Goal: Task Accomplishment & Management: Manage account settings

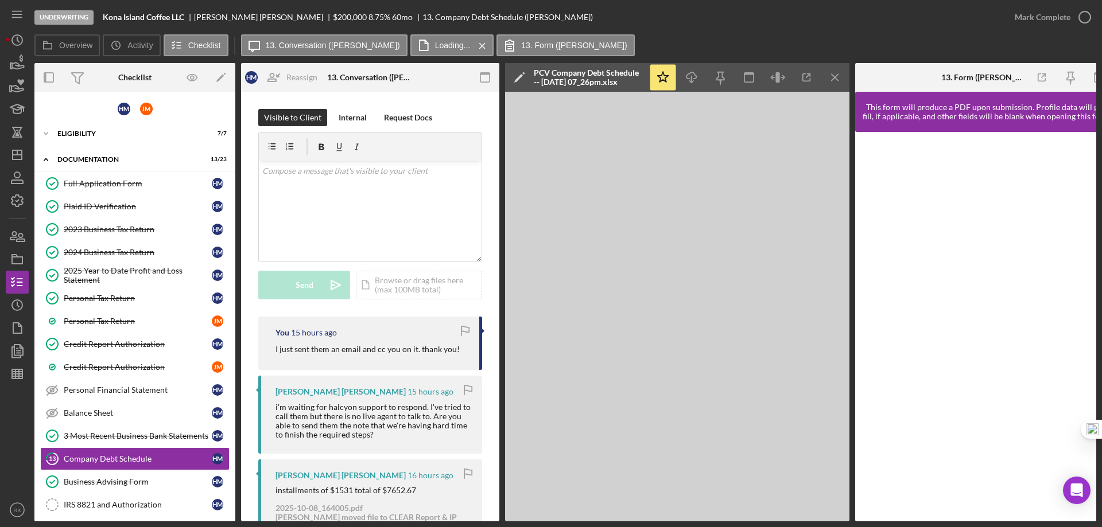
scroll to position [134, 0]
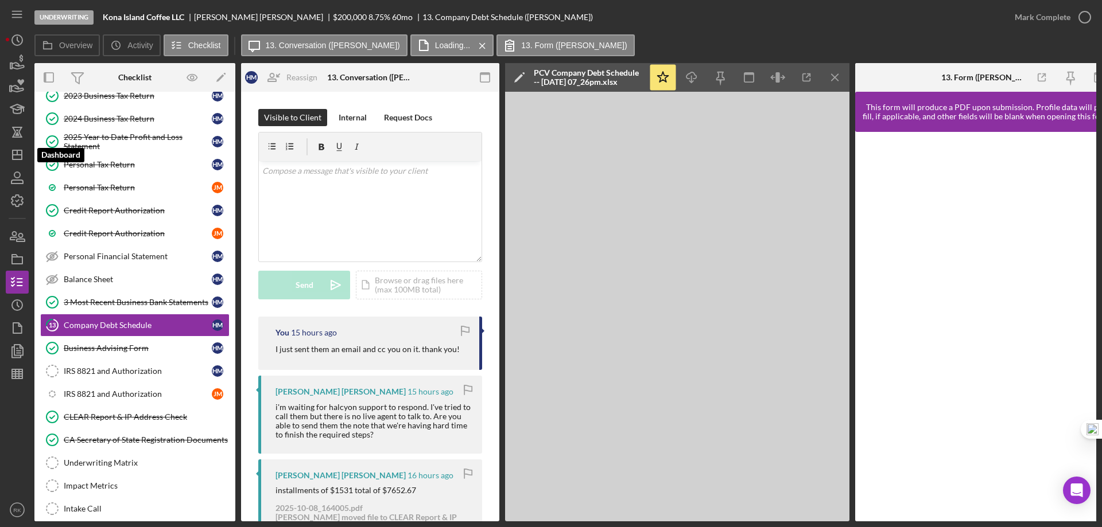
drag, startPoint x: 10, startPoint y: 154, endPoint x: 2, endPoint y: 202, distance: 48.4
click at [11, 155] on icon "Icon/Dashboard" at bounding box center [17, 155] width 29 height 29
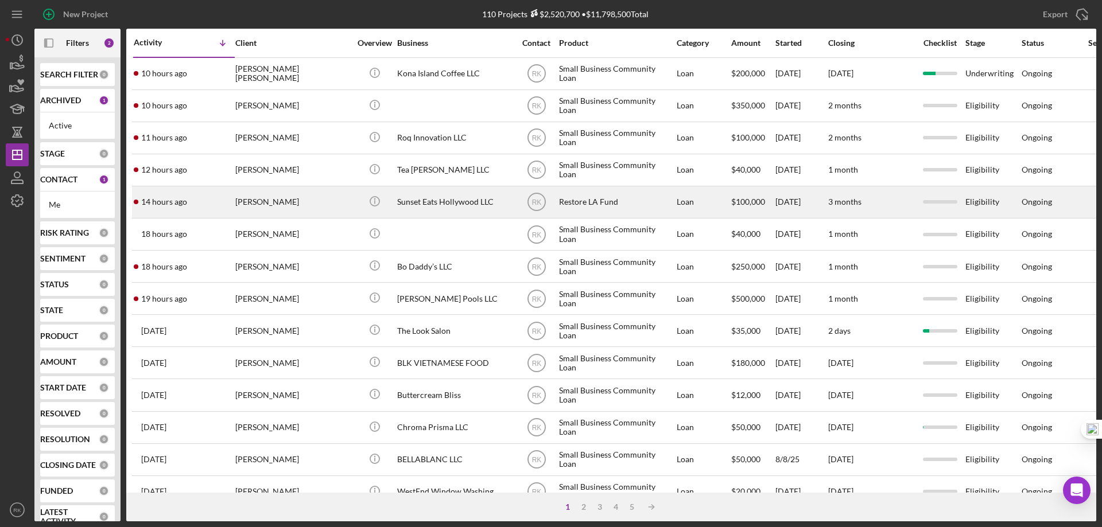
click at [482, 203] on div "Sunset Eats Hollywood LLC" at bounding box center [454, 202] width 115 height 30
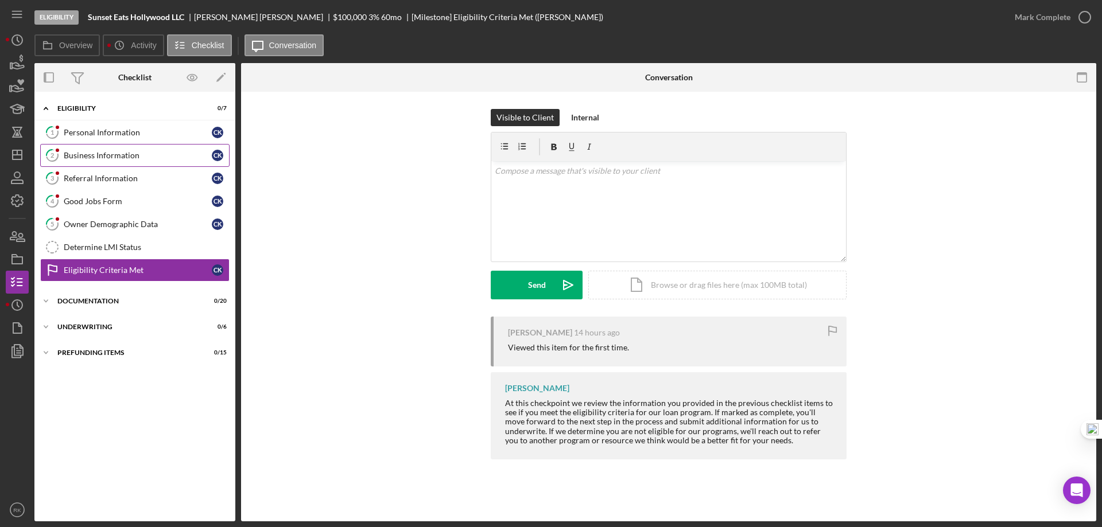
click at [89, 158] on div "Business Information" at bounding box center [138, 155] width 148 height 9
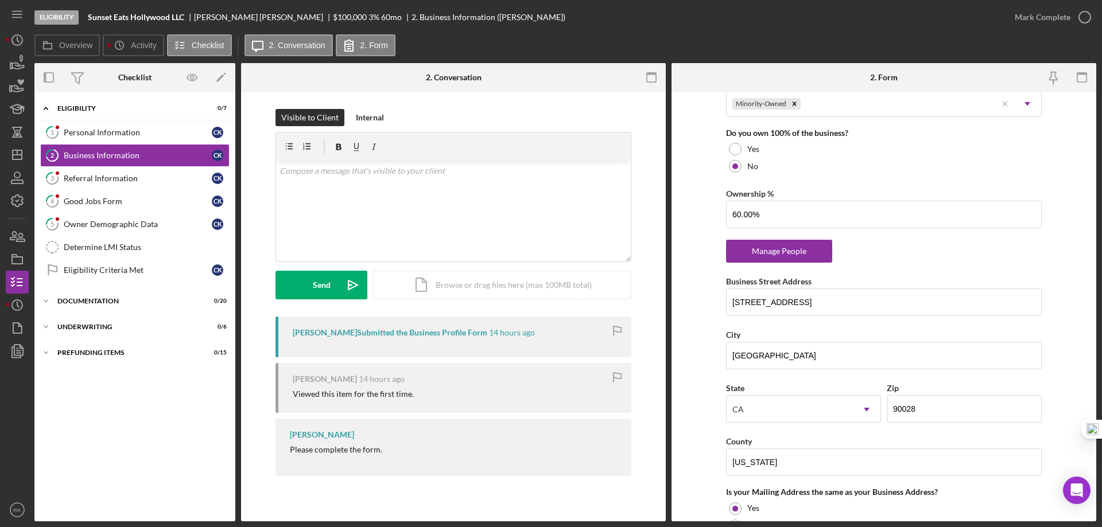
scroll to position [593, 0]
click at [126, 180] on div "Referral Information" at bounding box center [138, 178] width 148 height 9
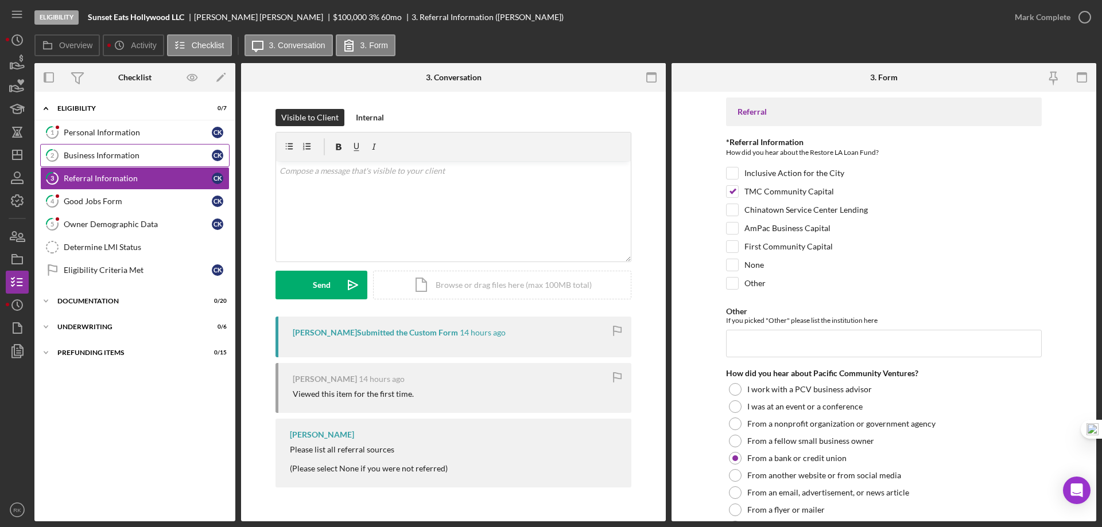
drag, startPoint x: 99, startPoint y: 159, endPoint x: 149, endPoint y: 165, distance: 50.3
click at [99, 159] on div "Business Information" at bounding box center [138, 155] width 148 height 9
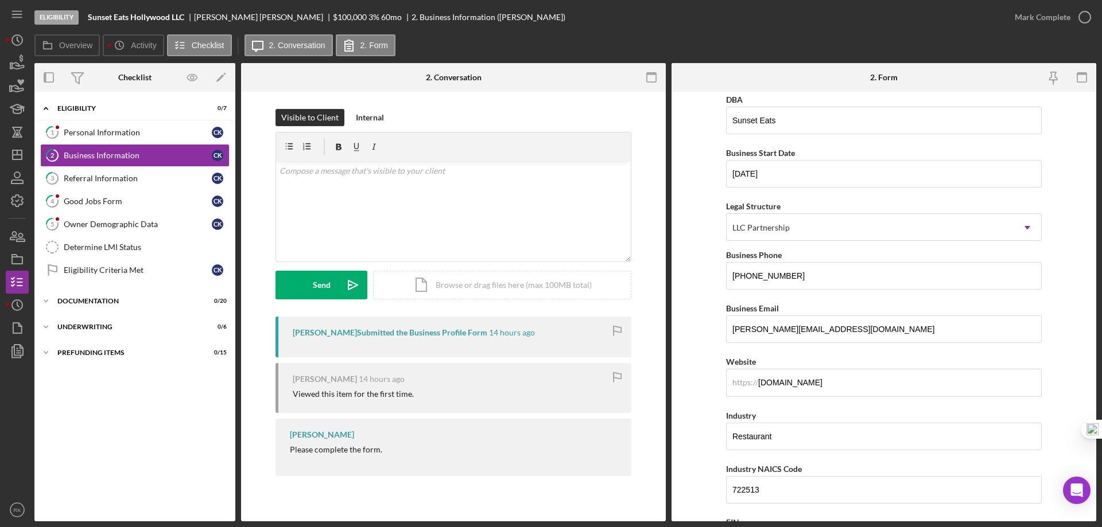
scroll to position [70, 0]
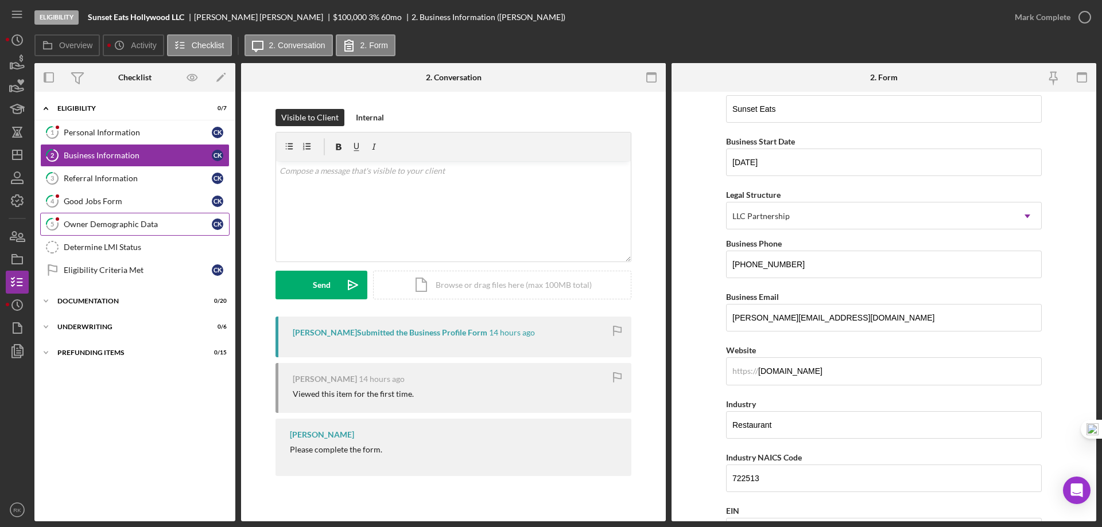
drag, startPoint x: 141, startPoint y: 228, endPoint x: 164, endPoint y: 234, distance: 23.7
click at [142, 228] on div "Owner Demographic Data" at bounding box center [138, 224] width 148 height 9
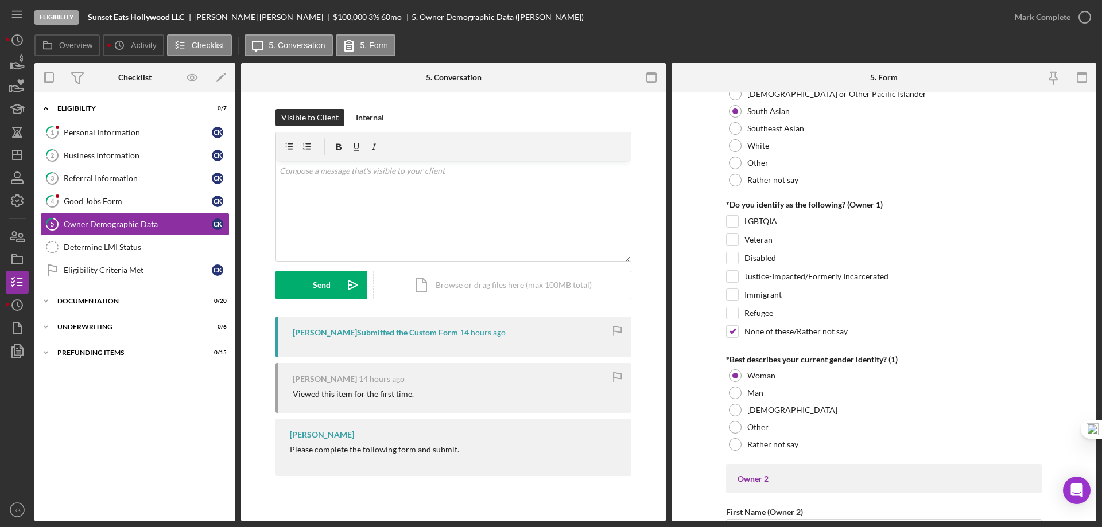
scroll to position [804, 0]
click at [25, 154] on icon "Icon/Dashboard" at bounding box center [17, 155] width 29 height 29
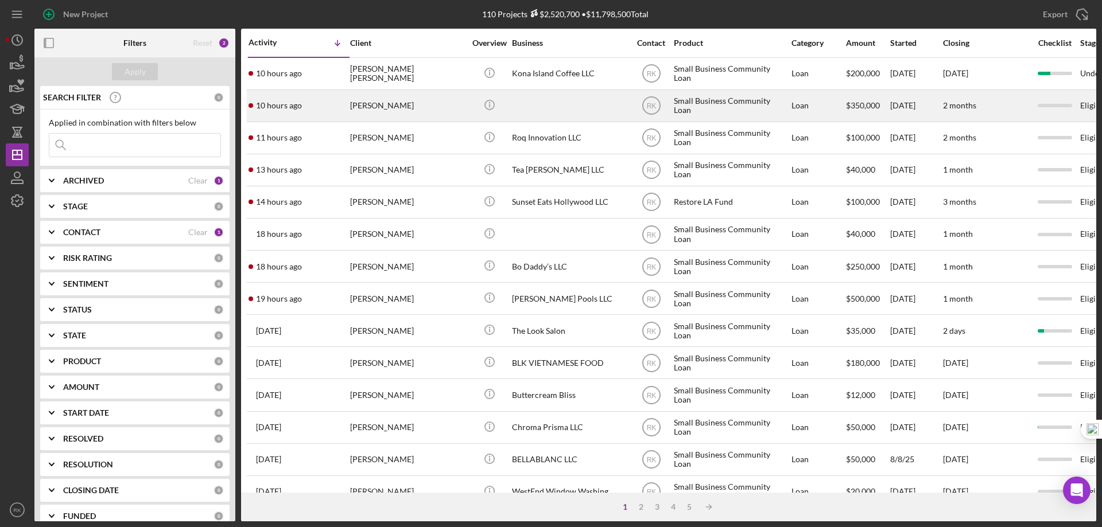
drag, startPoint x: 54, startPoint y: 42, endPoint x: 136, endPoint y: 107, distance: 104.6
click at [53, 42] on rect "button" at bounding box center [48, 42] width 9 height 9
